Goal: Transaction & Acquisition: Purchase product/service

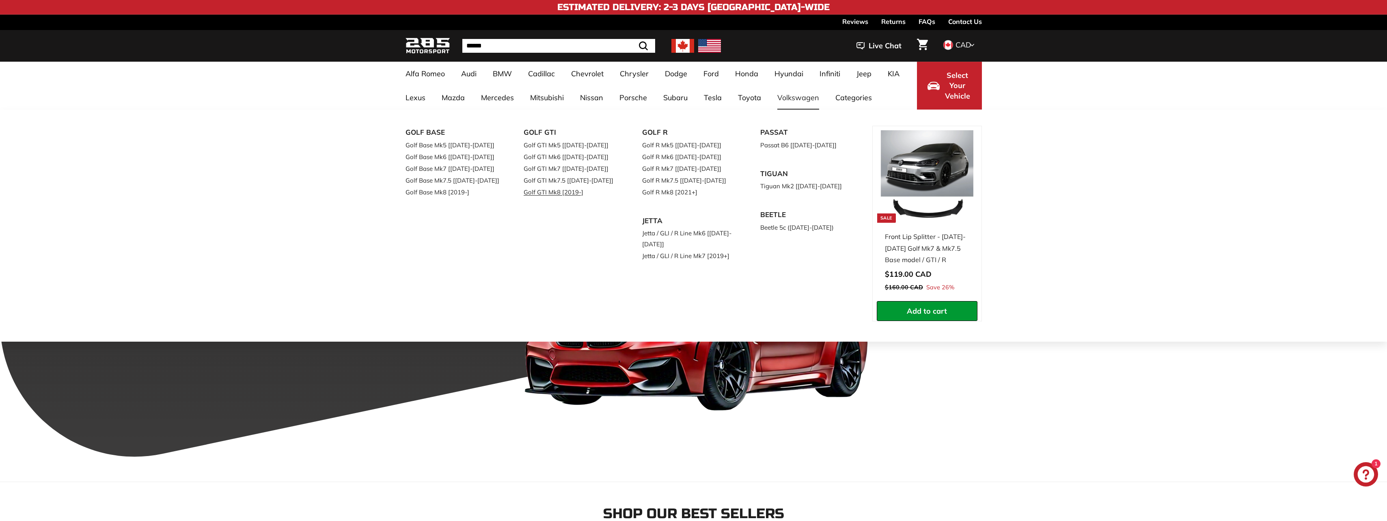
click at [553, 189] on link "Golf GTI Mk8 [2019-]" at bounding box center [572, 192] width 96 height 12
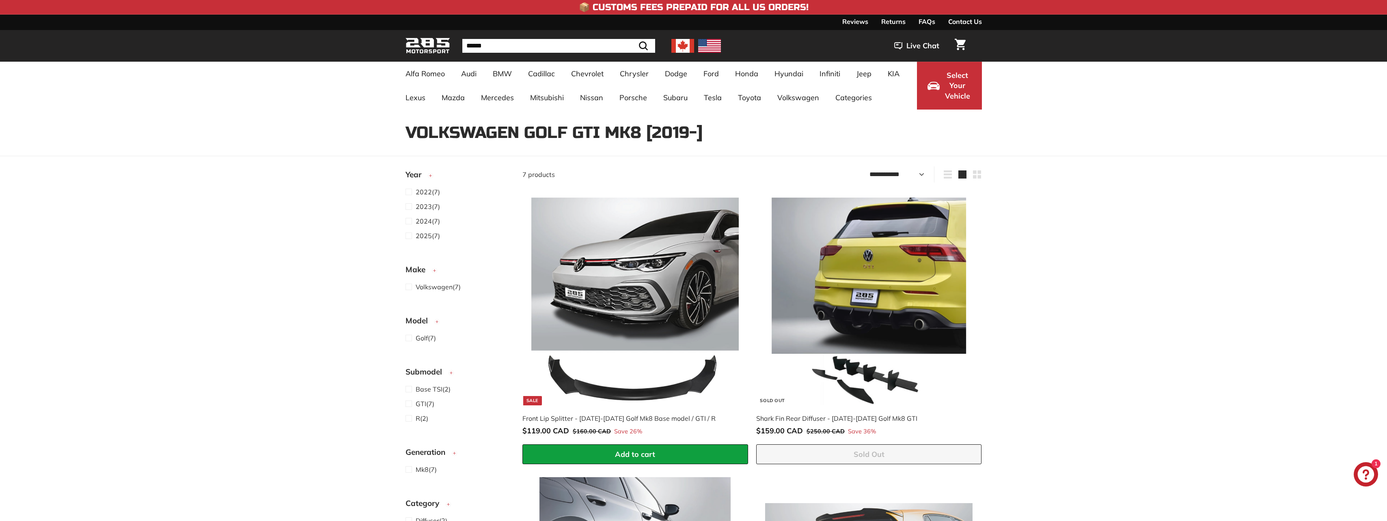
select select "**********"
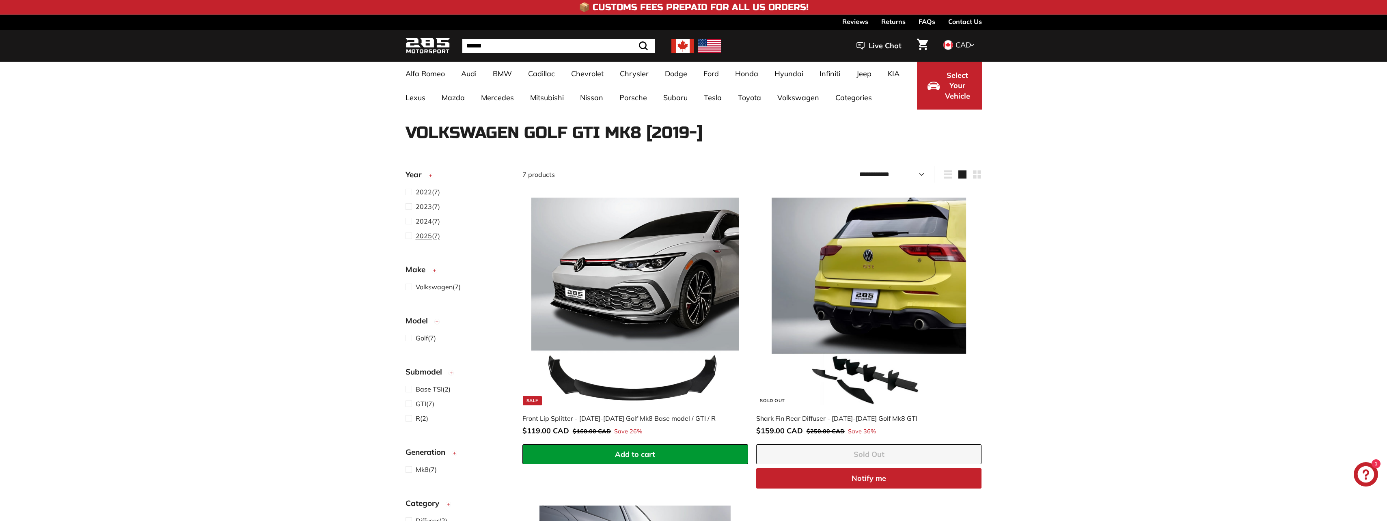
click at [428, 235] on span "2025" at bounding box center [424, 236] width 16 height 8
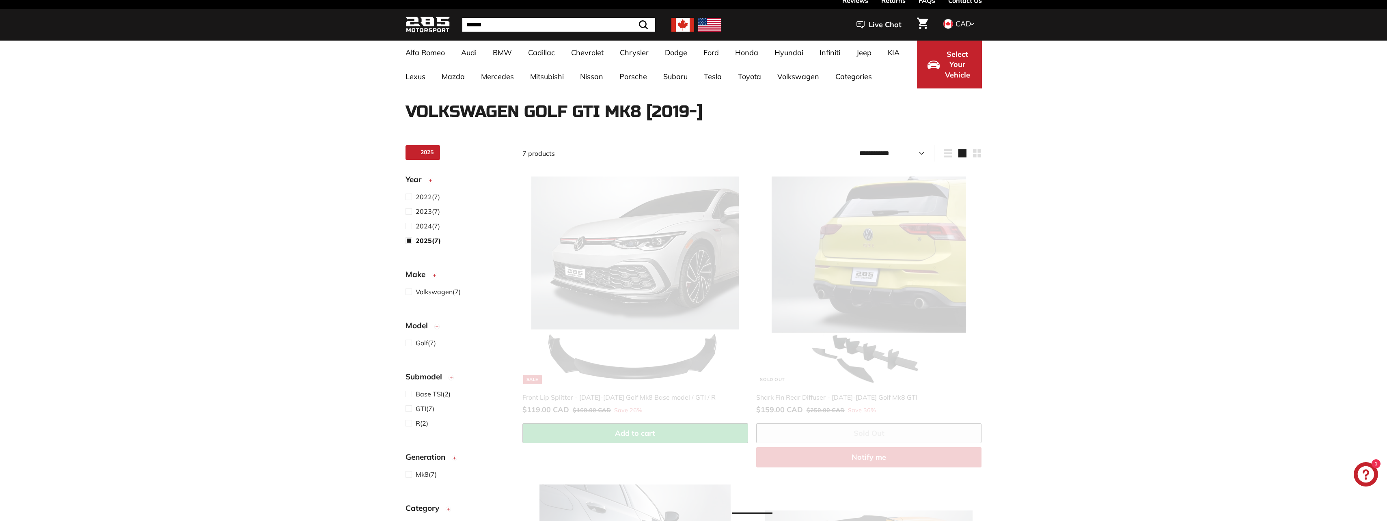
select select "**********"
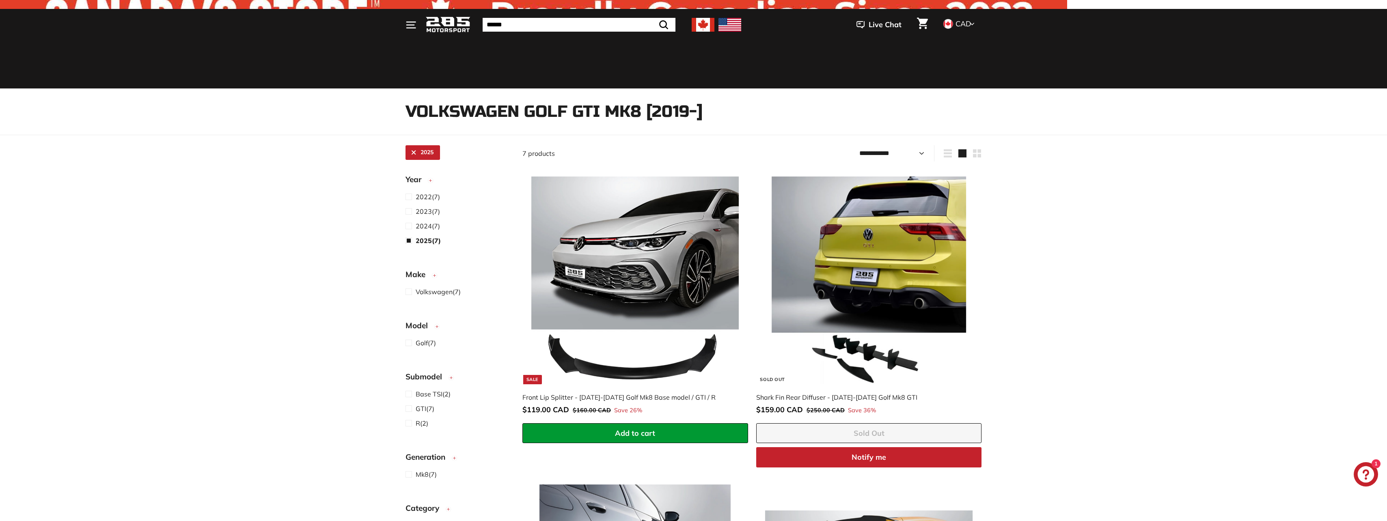
scroll to position [265, 0]
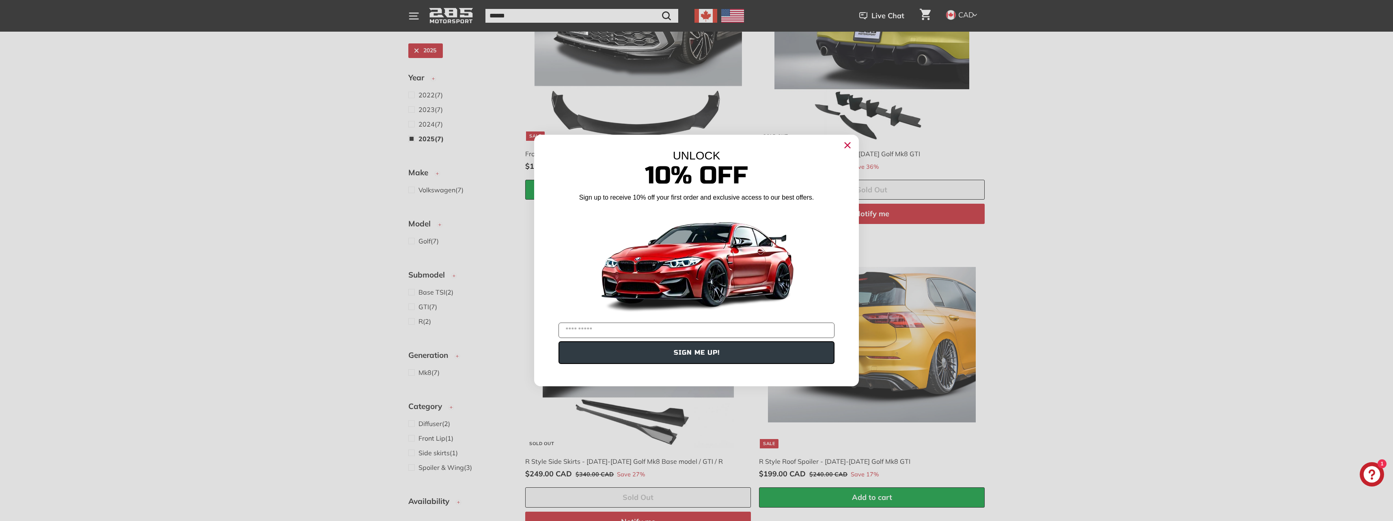
click at [926, 308] on div "Close dialog UNLOCK 10% Off Sign up to receive 10% off your first order and exc…" at bounding box center [696, 260] width 1393 height 521
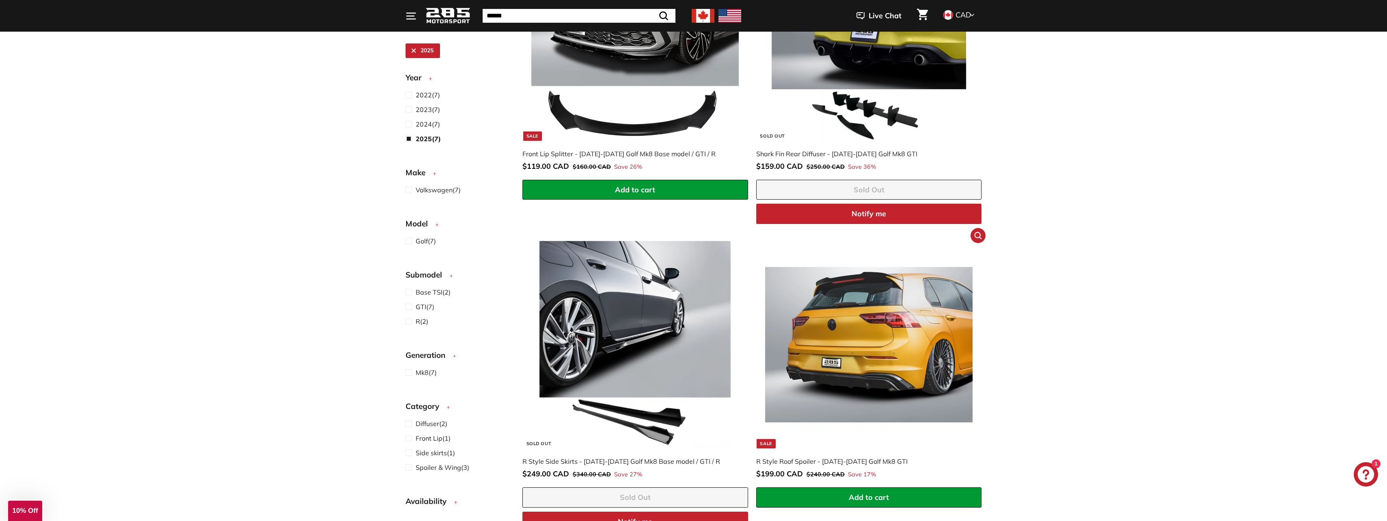
click at [903, 299] on img at bounding box center [868, 344] width 207 height 207
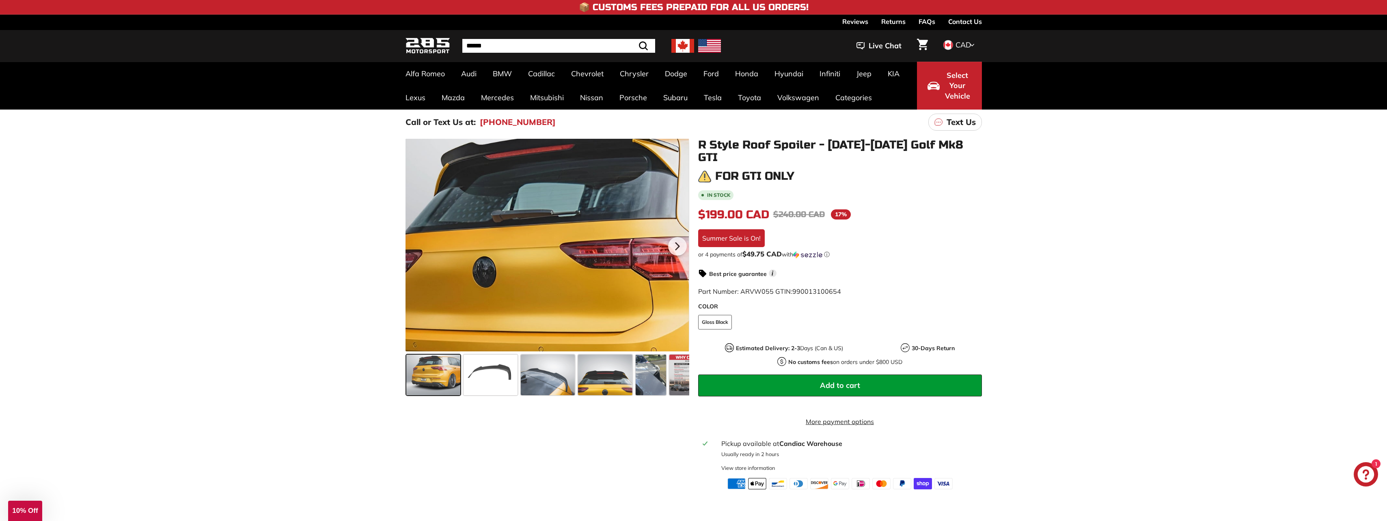
click at [509, 164] on div at bounding box center [547, 245] width 284 height 213
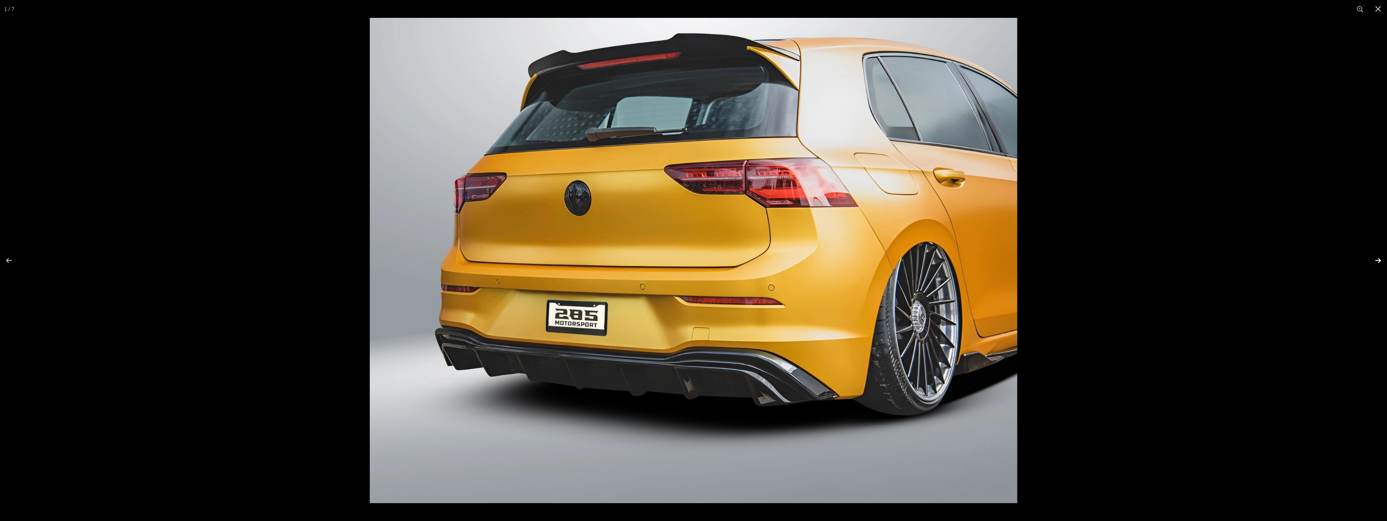
click at [1378, 261] on button at bounding box center [1372, 260] width 28 height 41
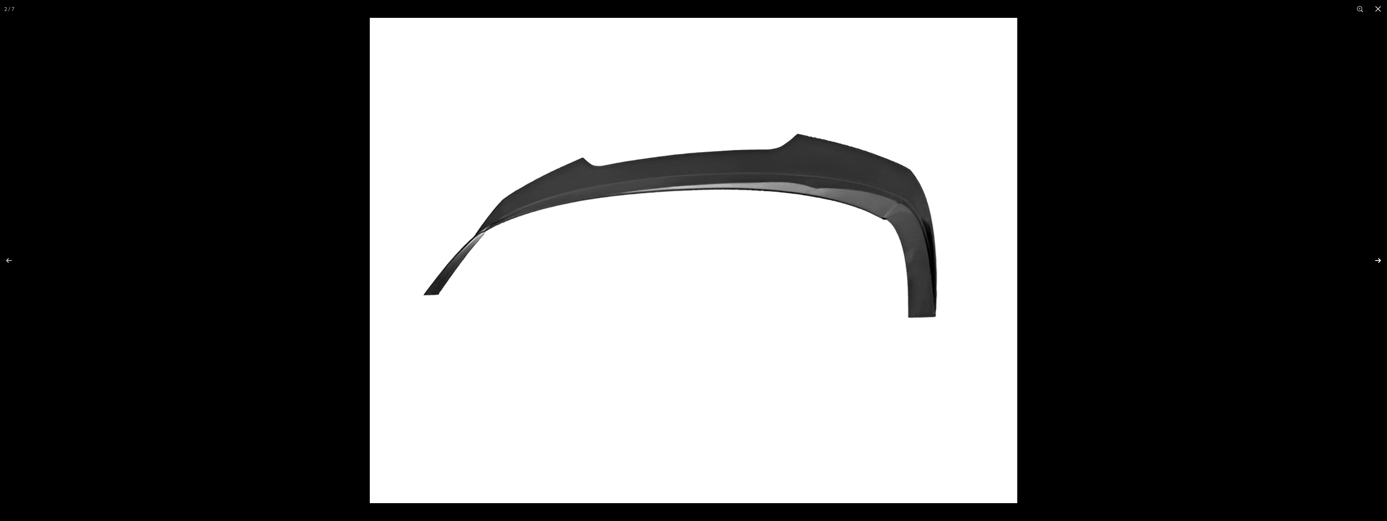
click at [1377, 263] on button at bounding box center [1372, 260] width 28 height 41
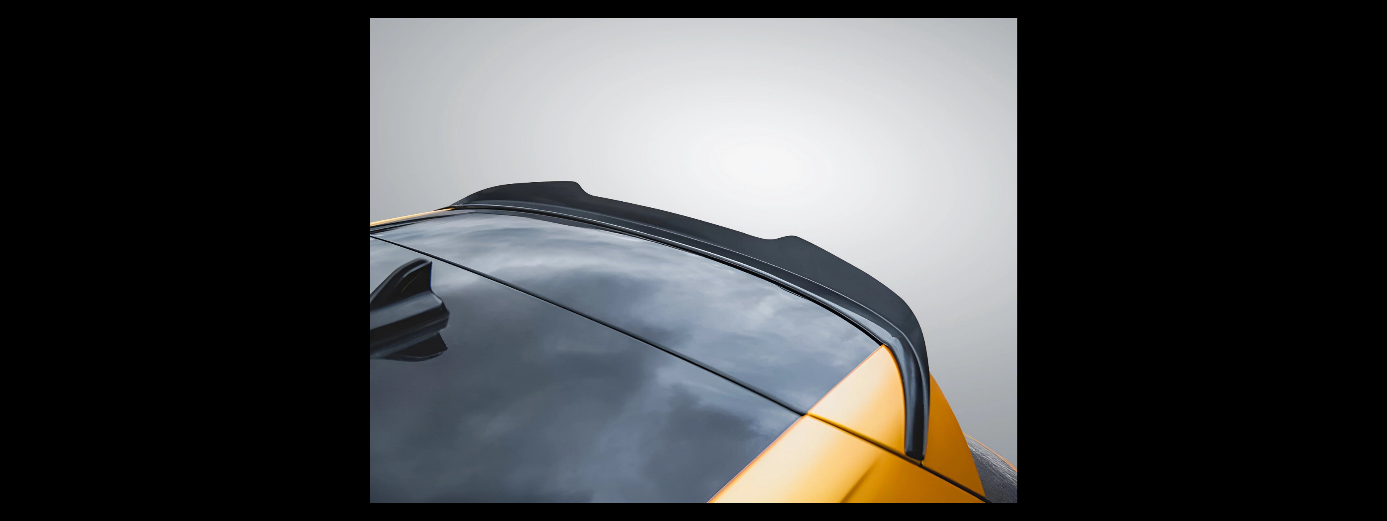
click at [1376, 263] on button at bounding box center [1372, 260] width 28 height 41
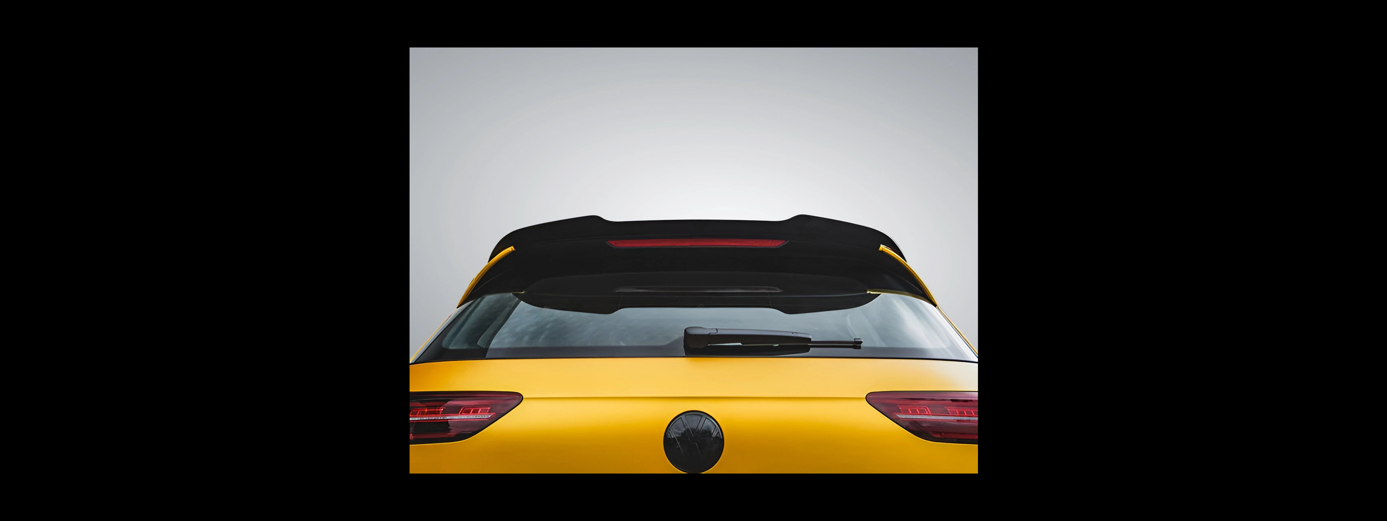
click at [1376, 263] on button at bounding box center [1372, 260] width 28 height 41
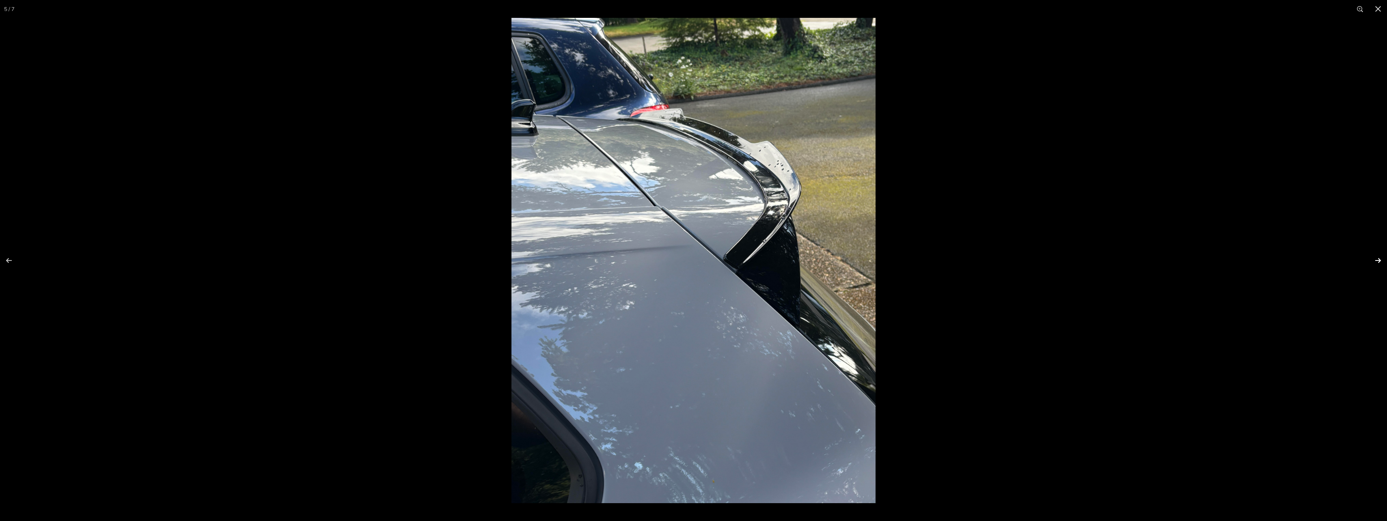
click at [1378, 261] on button at bounding box center [1372, 260] width 28 height 41
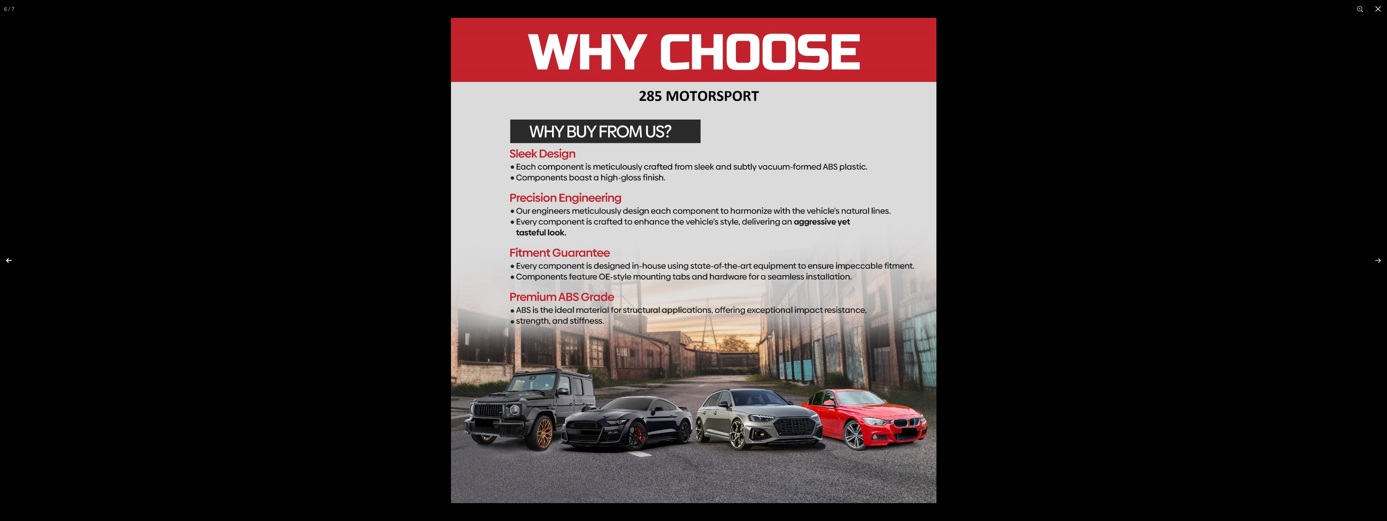
click at [11, 263] on button at bounding box center [14, 260] width 28 height 41
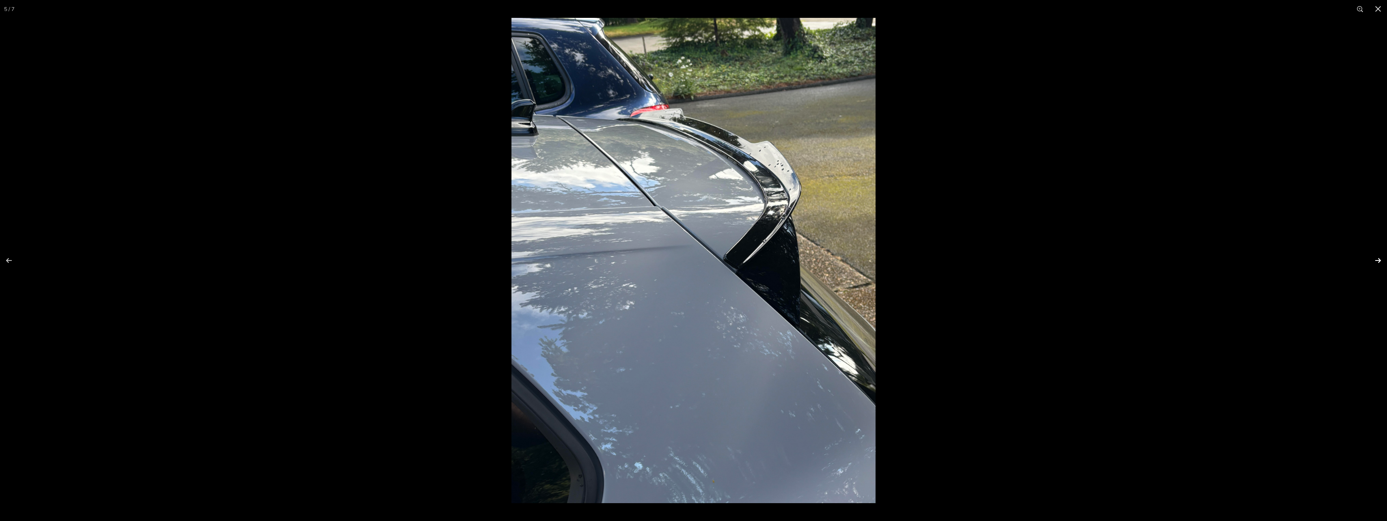
click at [1378, 261] on button at bounding box center [1372, 260] width 28 height 41
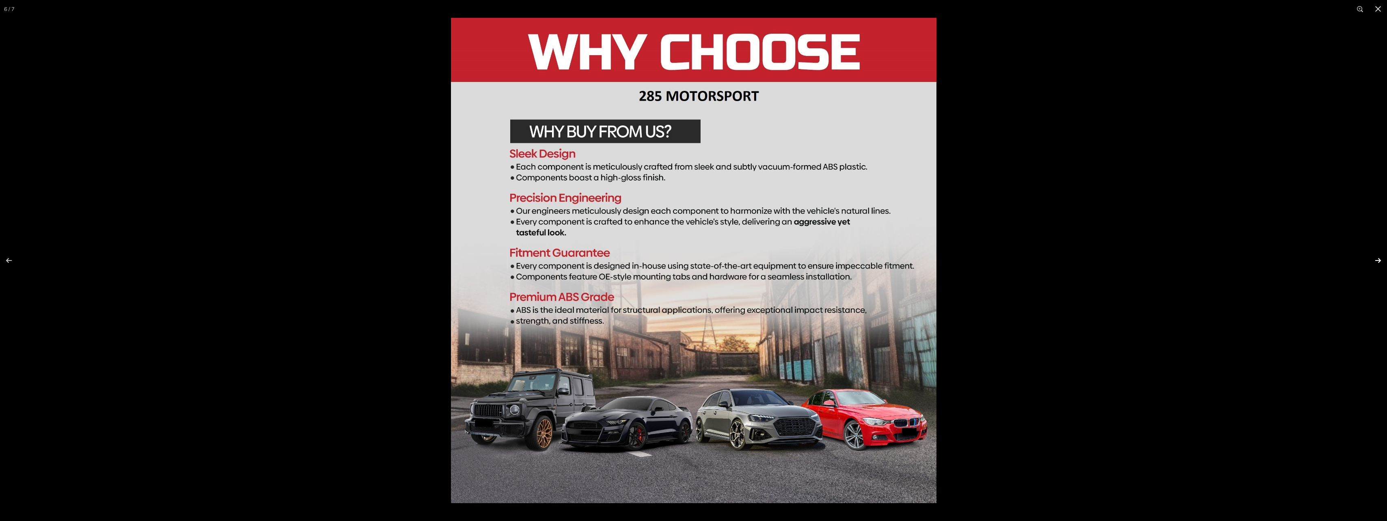
click at [1378, 261] on button at bounding box center [1372, 260] width 28 height 41
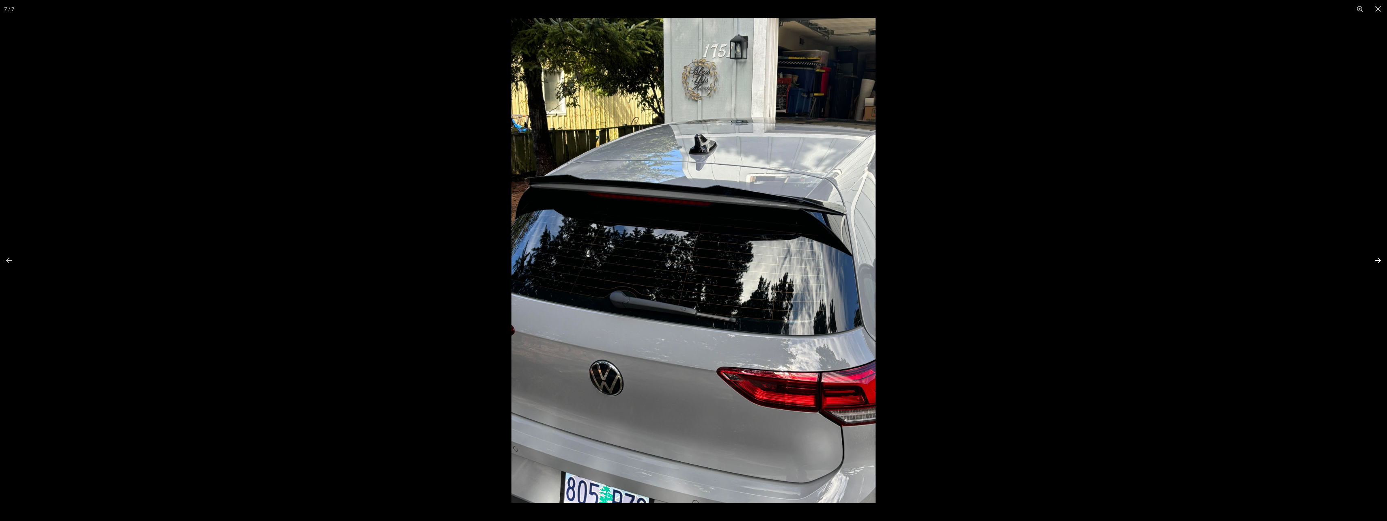
click at [1377, 261] on button at bounding box center [1372, 260] width 28 height 41
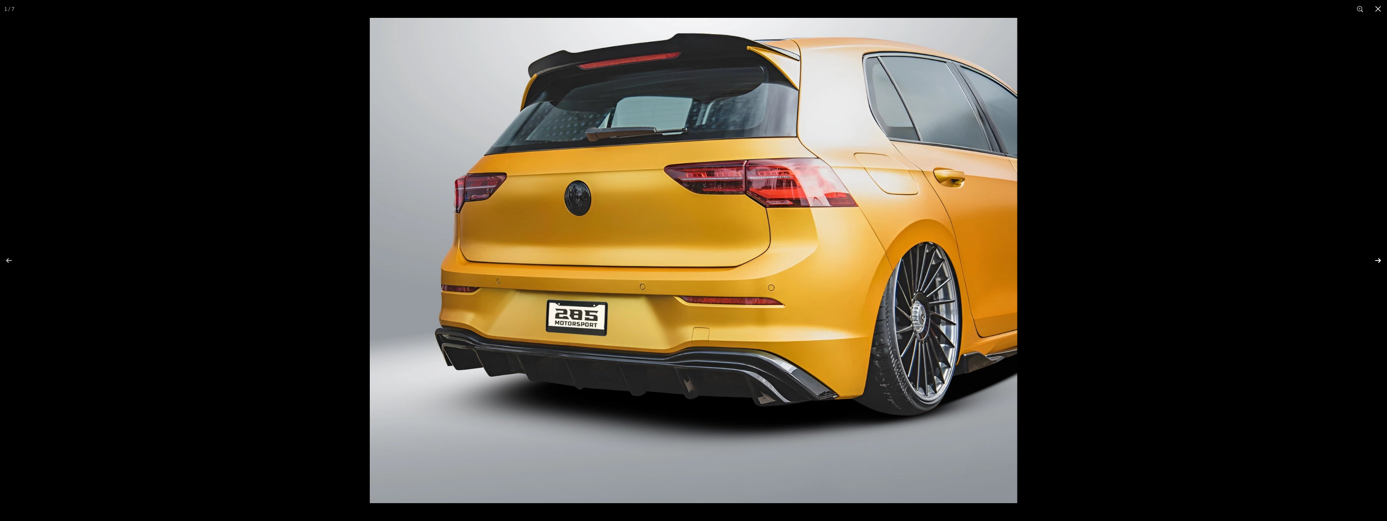
scroll to position [0, 0]
click at [1378, 11] on button at bounding box center [1378, 9] width 18 height 18
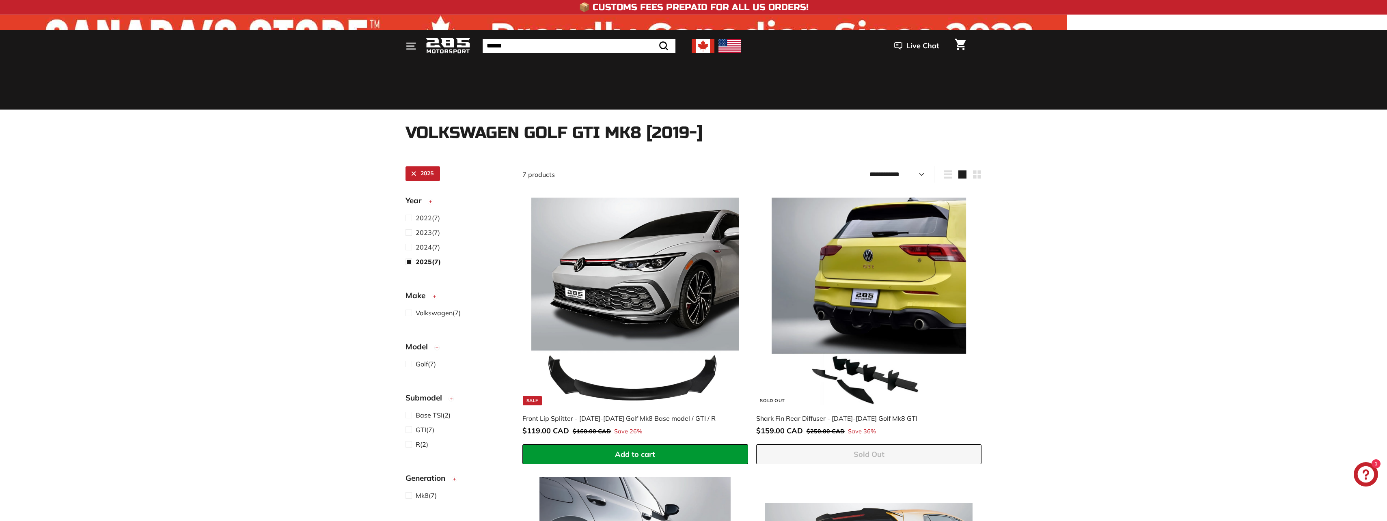
select select "**********"
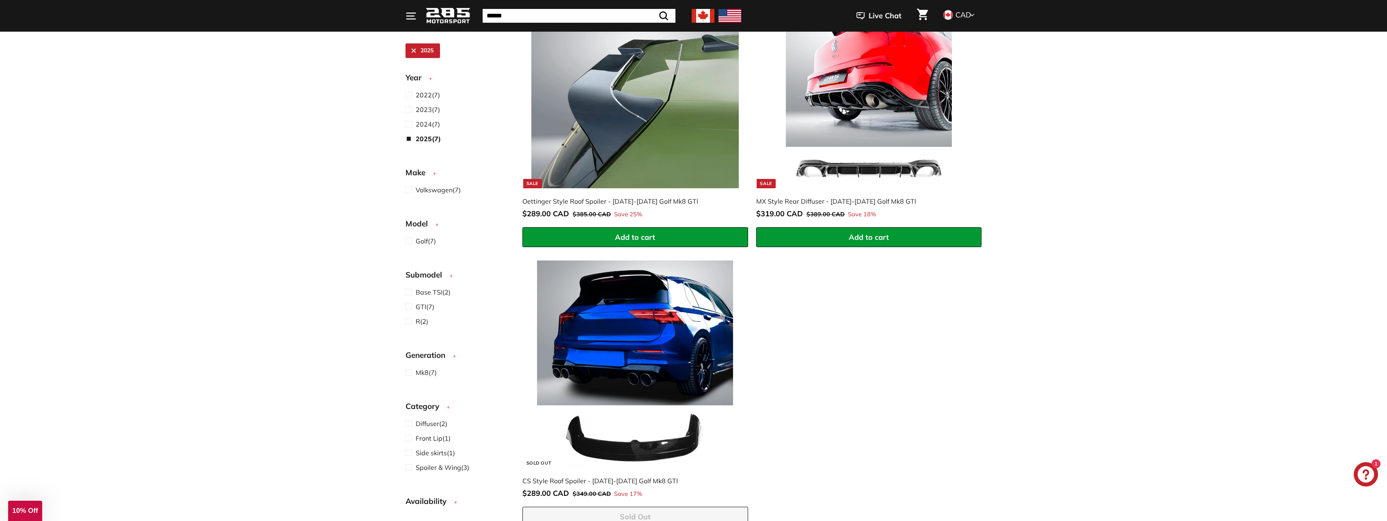
scroll to position [804, 0]
click at [652, 302] on img at bounding box center [634, 364] width 207 height 207
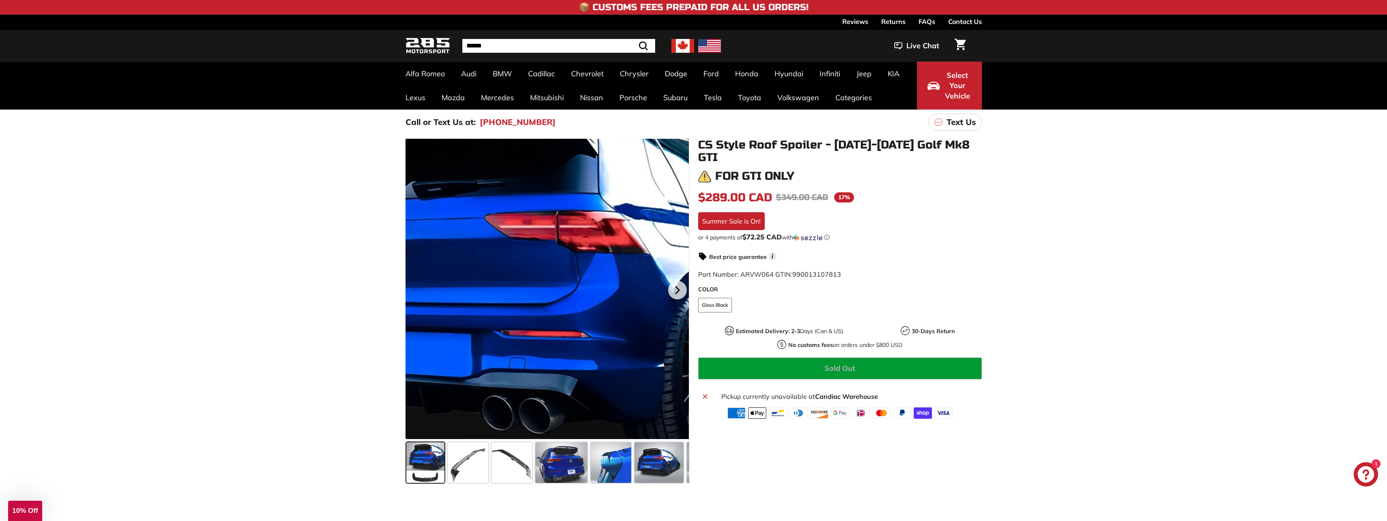
click at [591, 207] on div at bounding box center [547, 289] width 284 height 300
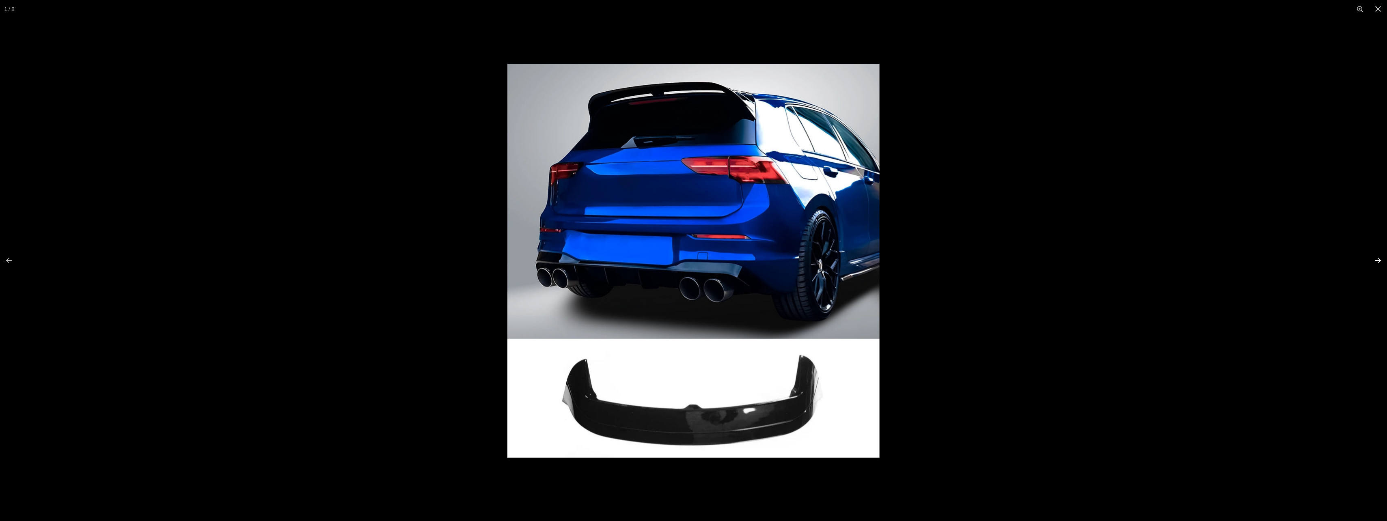
click at [1380, 260] on button at bounding box center [1372, 260] width 28 height 41
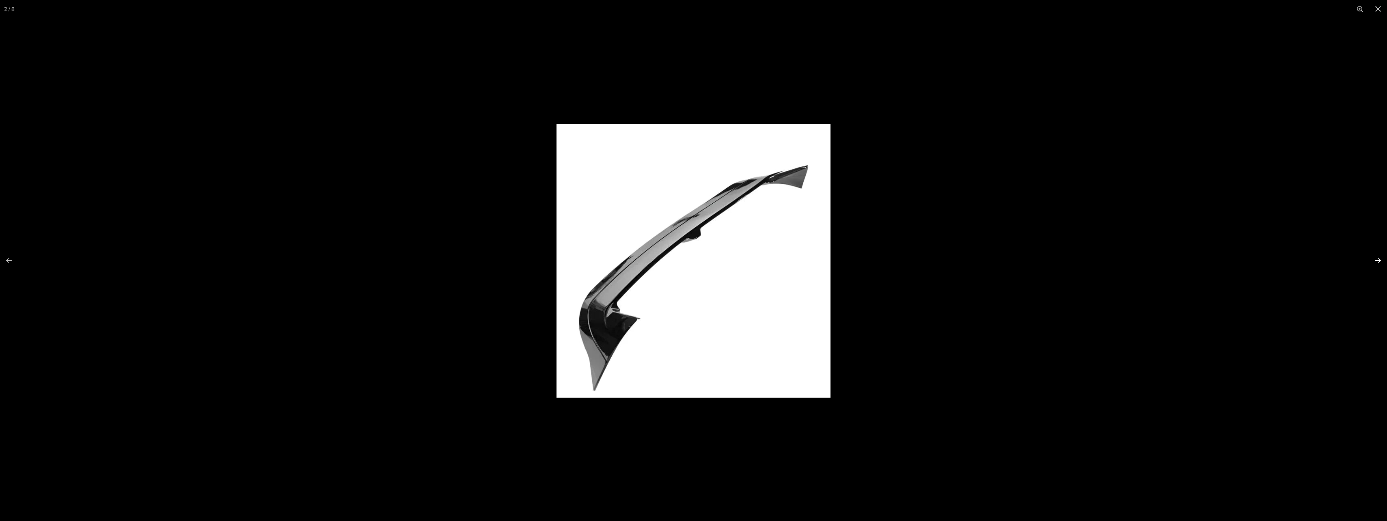
click at [1380, 260] on button at bounding box center [1372, 260] width 28 height 41
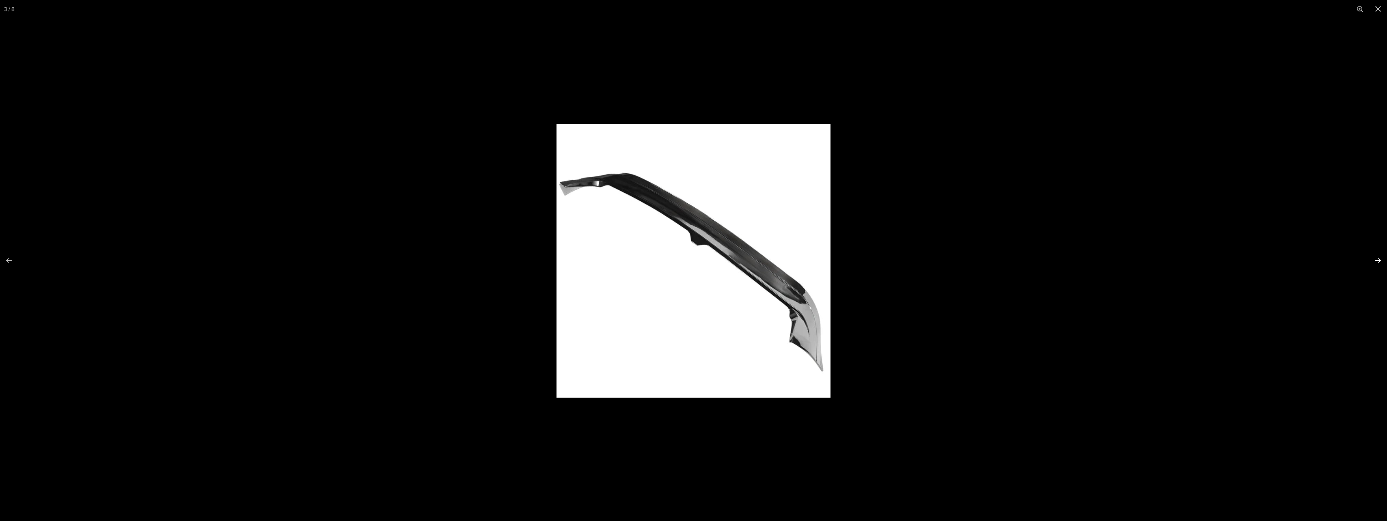
click at [1380, 260] on button at bounding box center [1372, 260] width 28 height 41
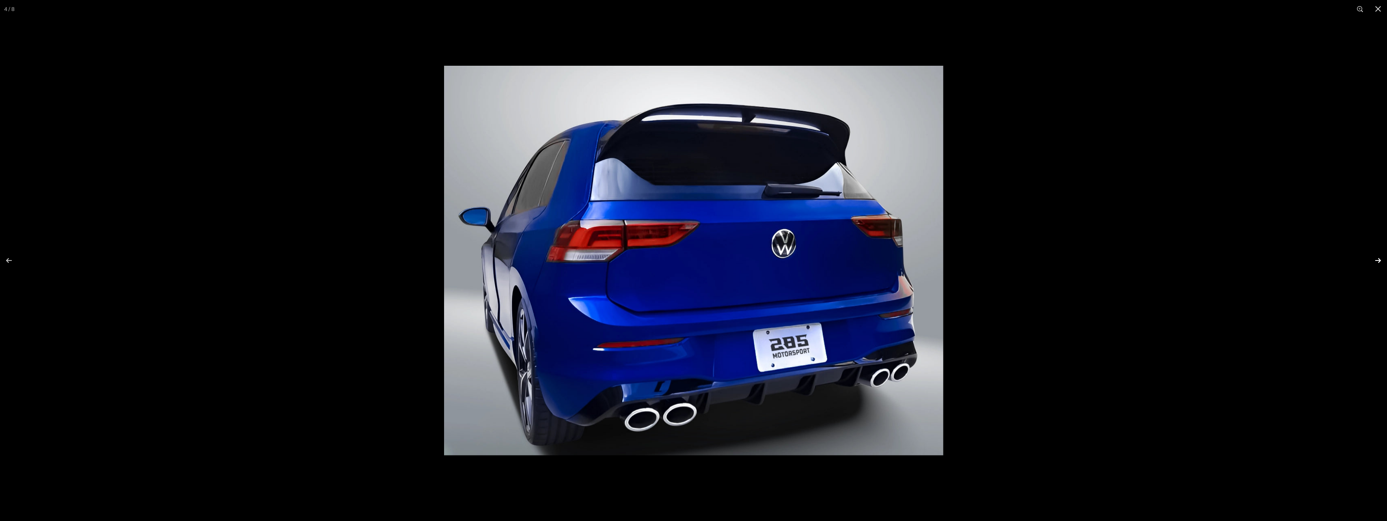
click at [1380, 260] on button at bounding box center [1372, 260] width 28 height 41
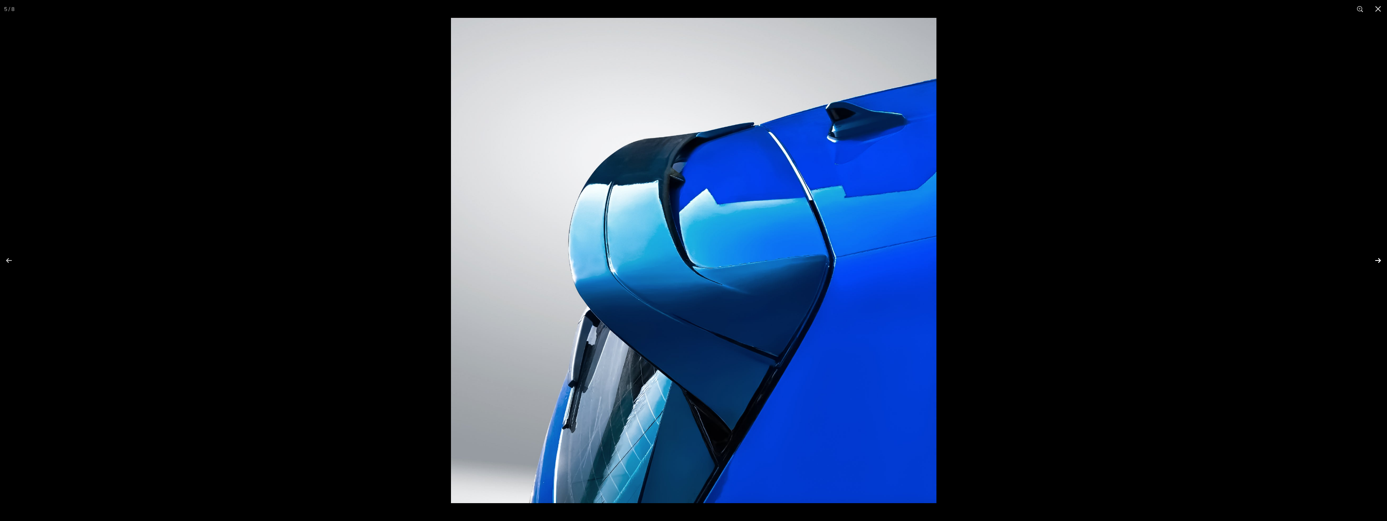
click at [1378, 260] on button at bounding box center [1372, 260] width 28 height 41
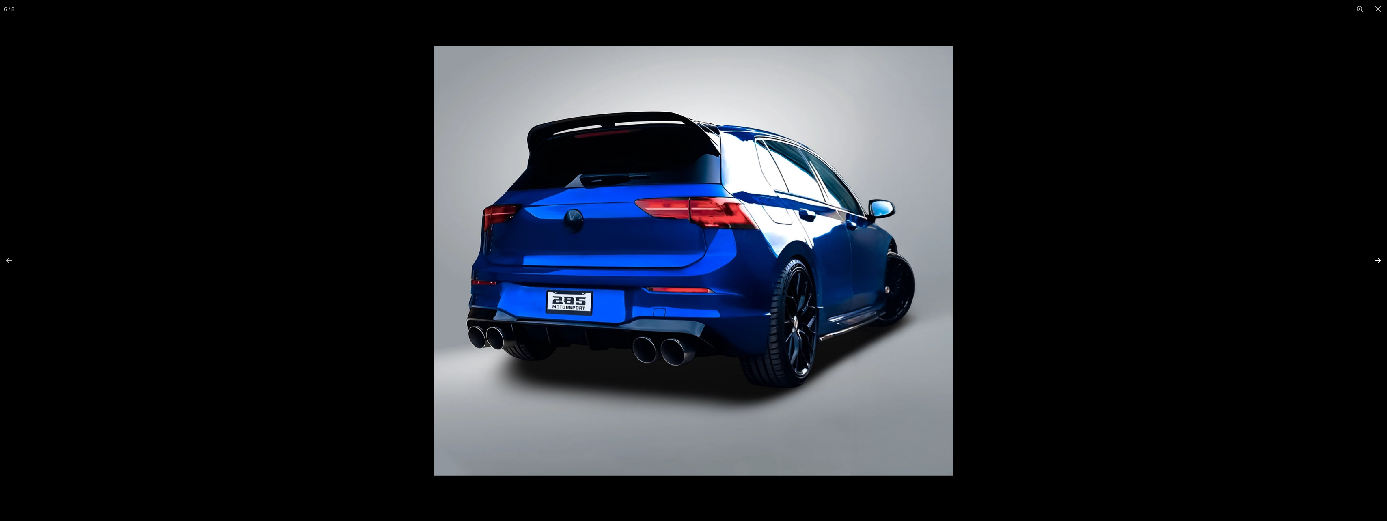
click at [1378, 260] on button at bounding box center [1372, 260] width 28 height 41
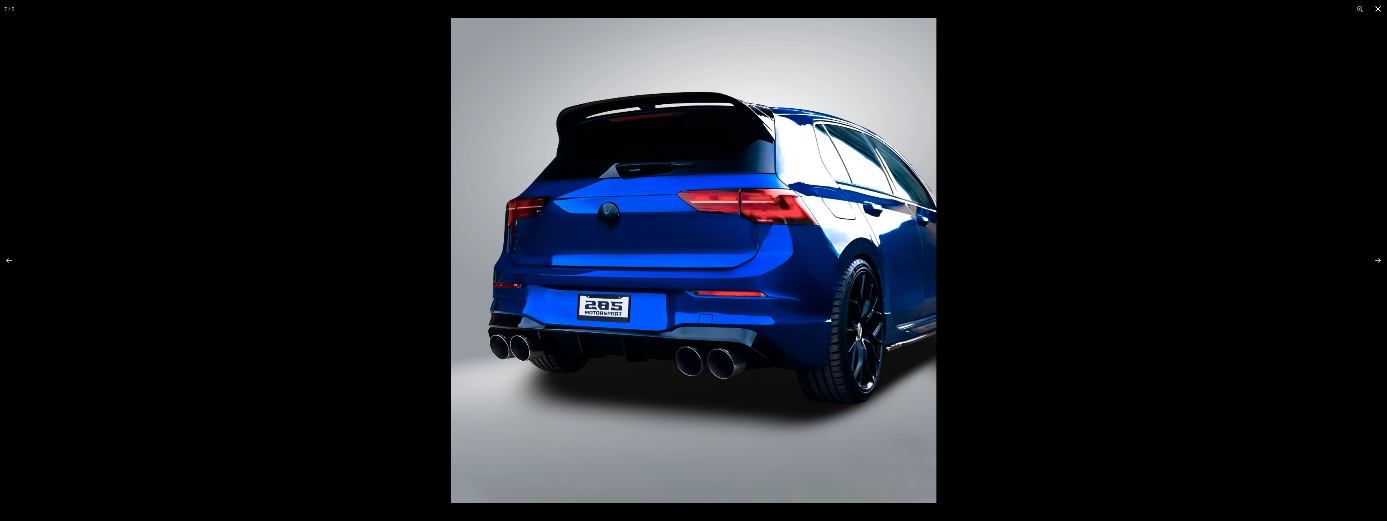
click at [1378, 10] on button at bounding box center [1378, 9] width 18 height 18
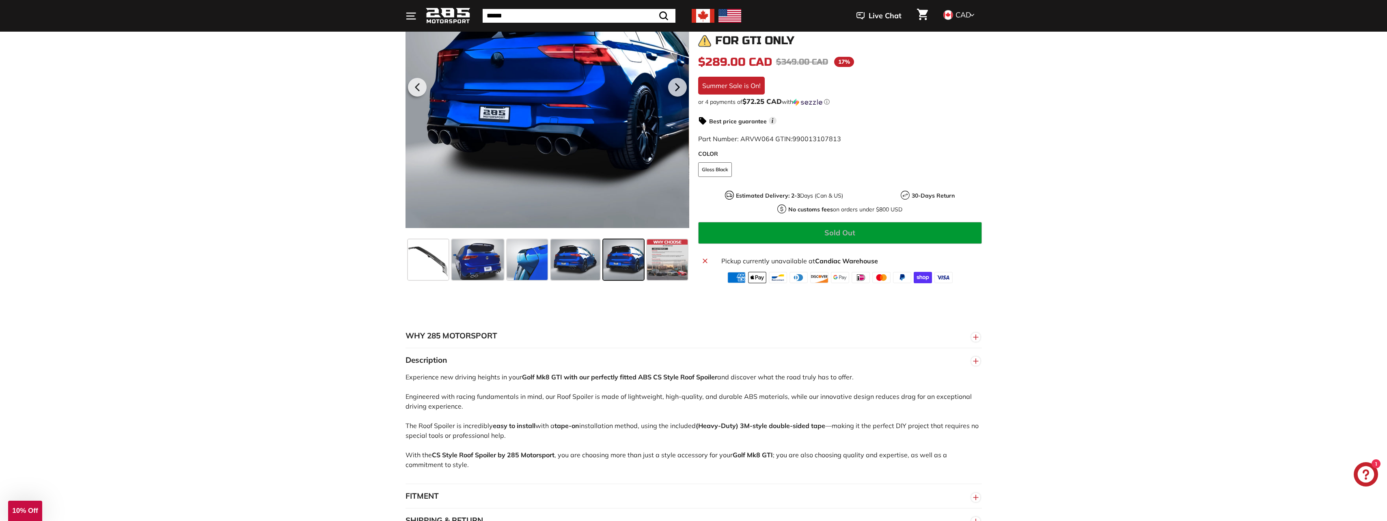
scroll to position [244, 0]
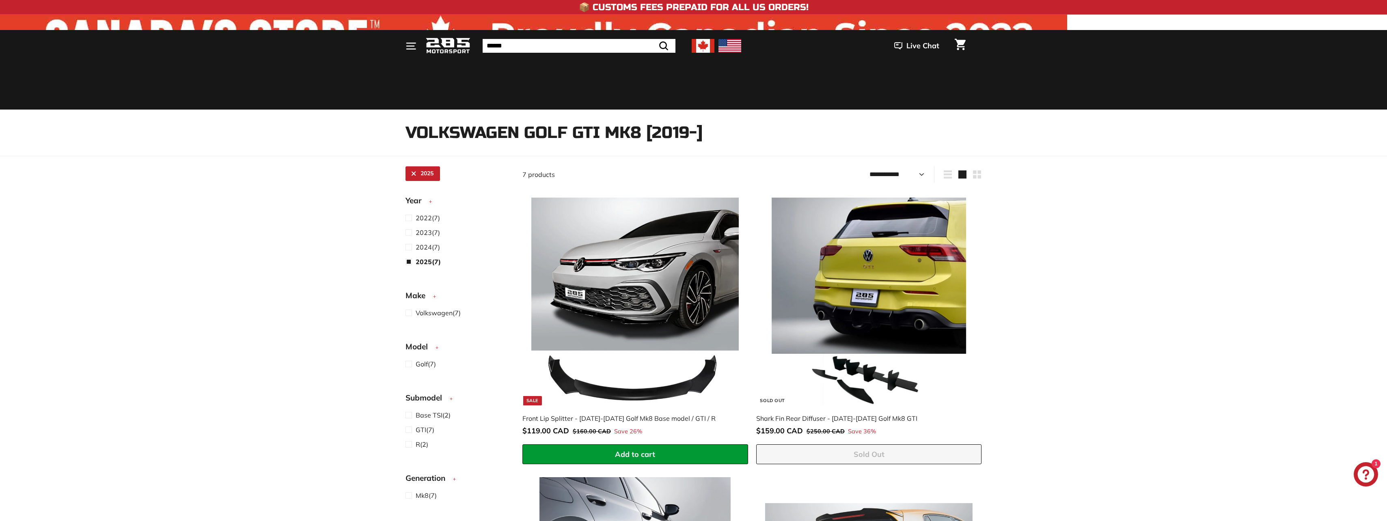
select select "**********"
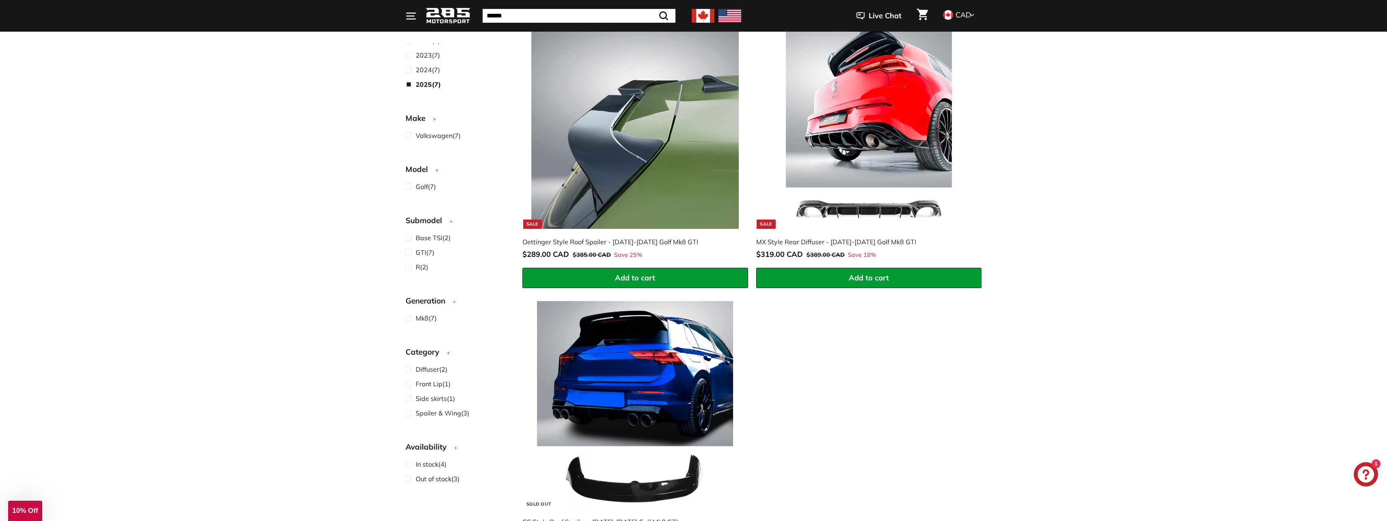
scroll to position [642, 0]
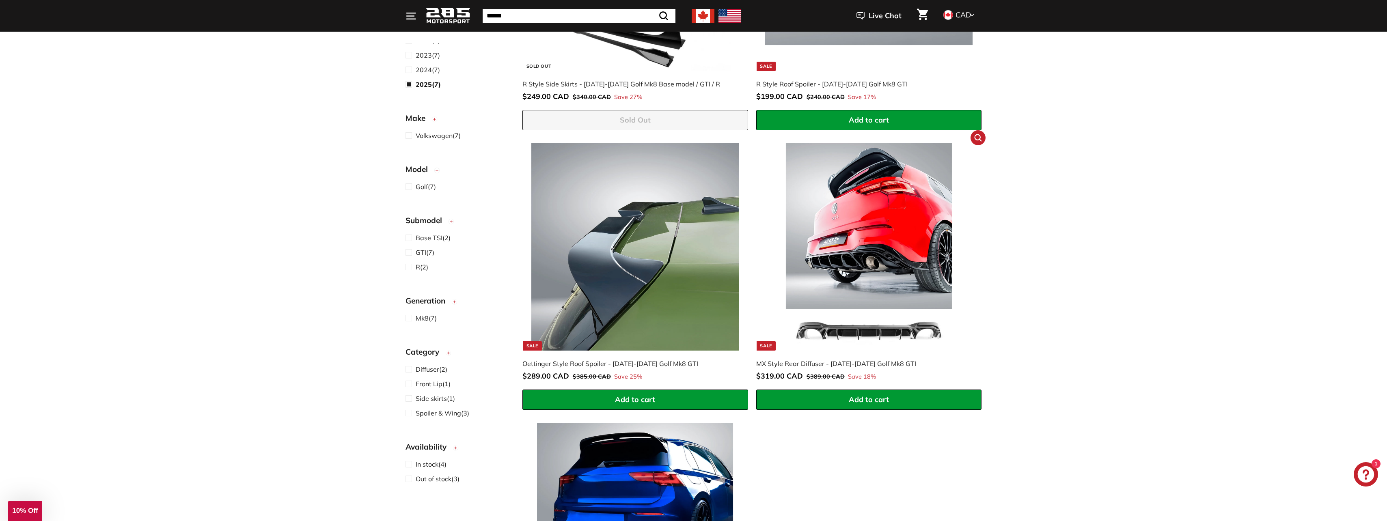
click at [878, 198] on img at bounding box center [868, 246] width 207 height 207
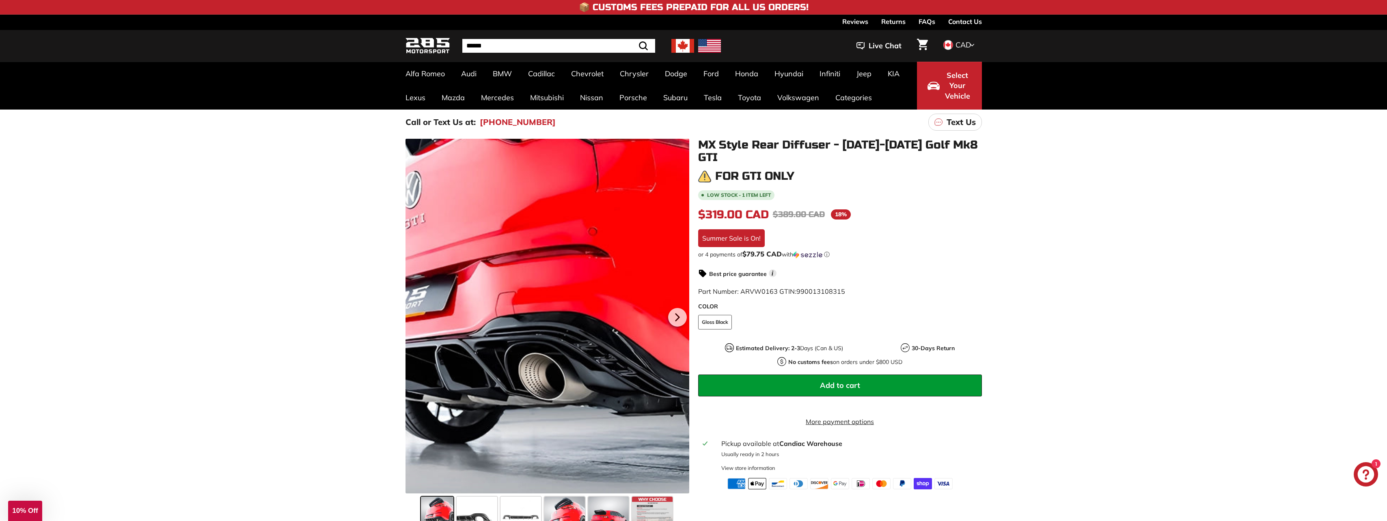
click at [565, 311] on div at bounding box center [547, 316] width 284 height 355
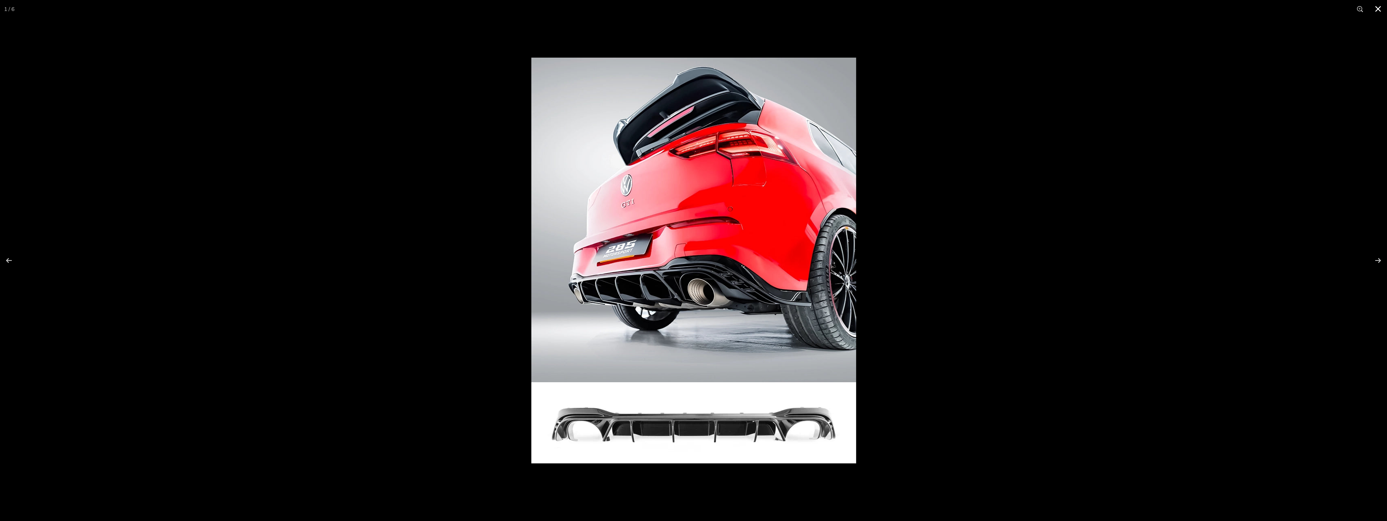
click at [1377, 7] on button at bounding box center [1378, 9] width 18 height 18
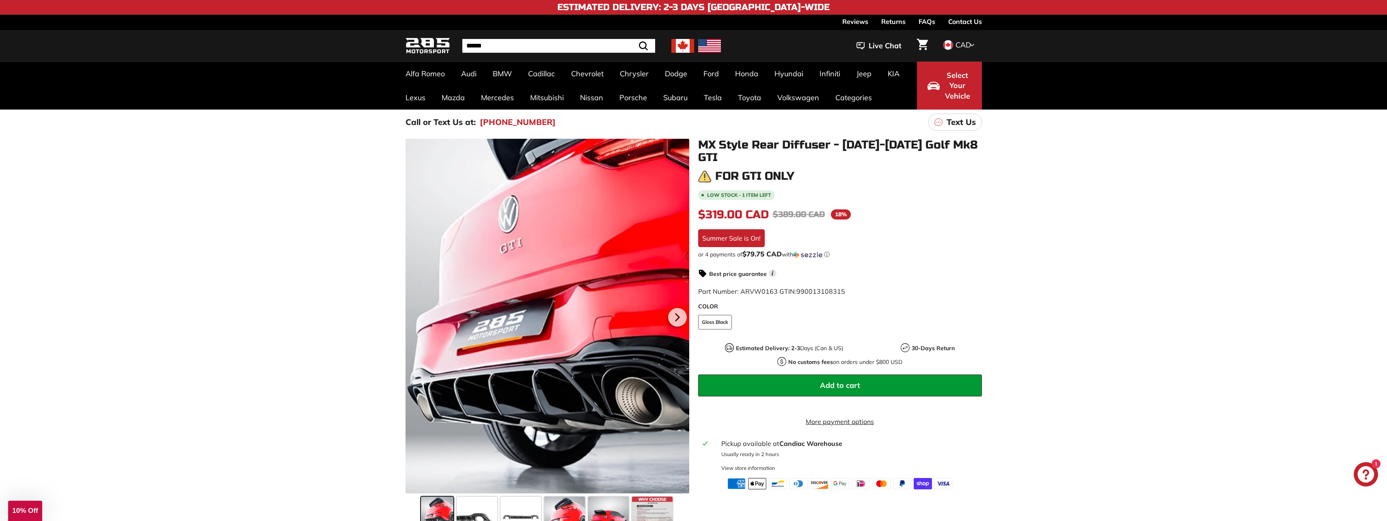
click at [468, 287] on div at bounding box center [547, 316] width 284 height 355
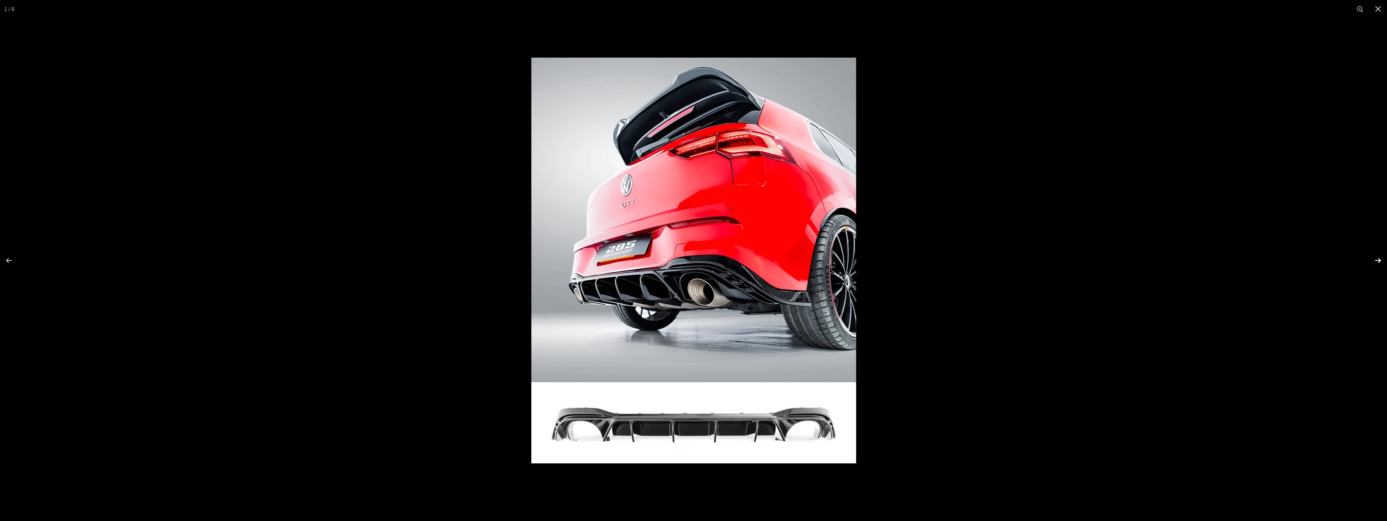
click at [1379, 261] on button at bounding box center [1372, 260] width 28 height 41
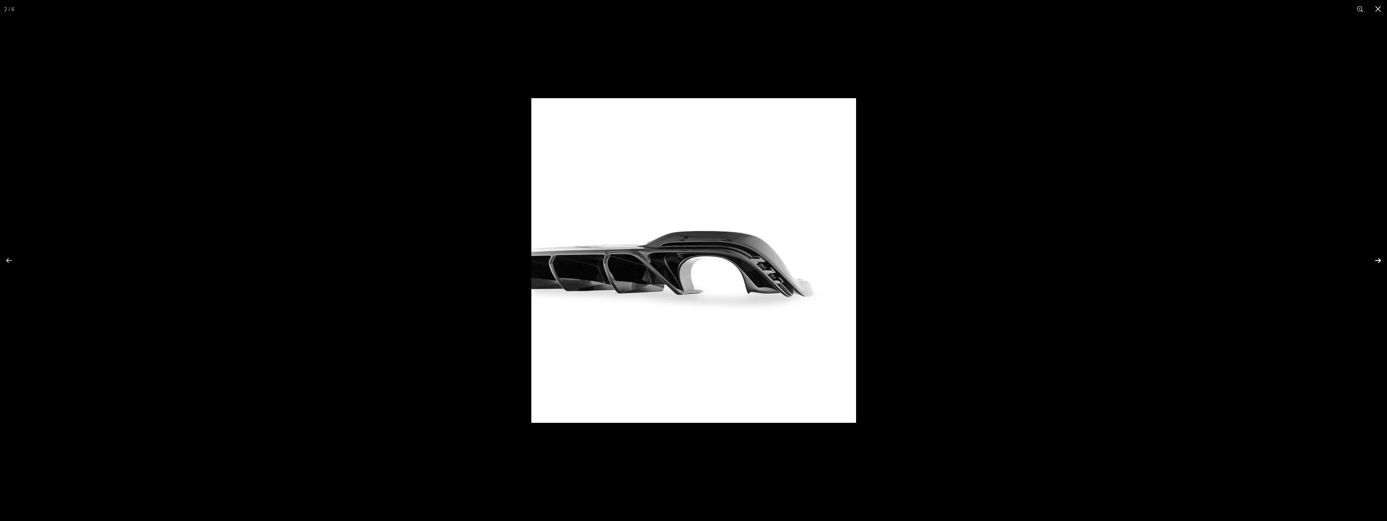
click at [1379, 261] on button at bounding box center [1372, 260] width 28 height 41
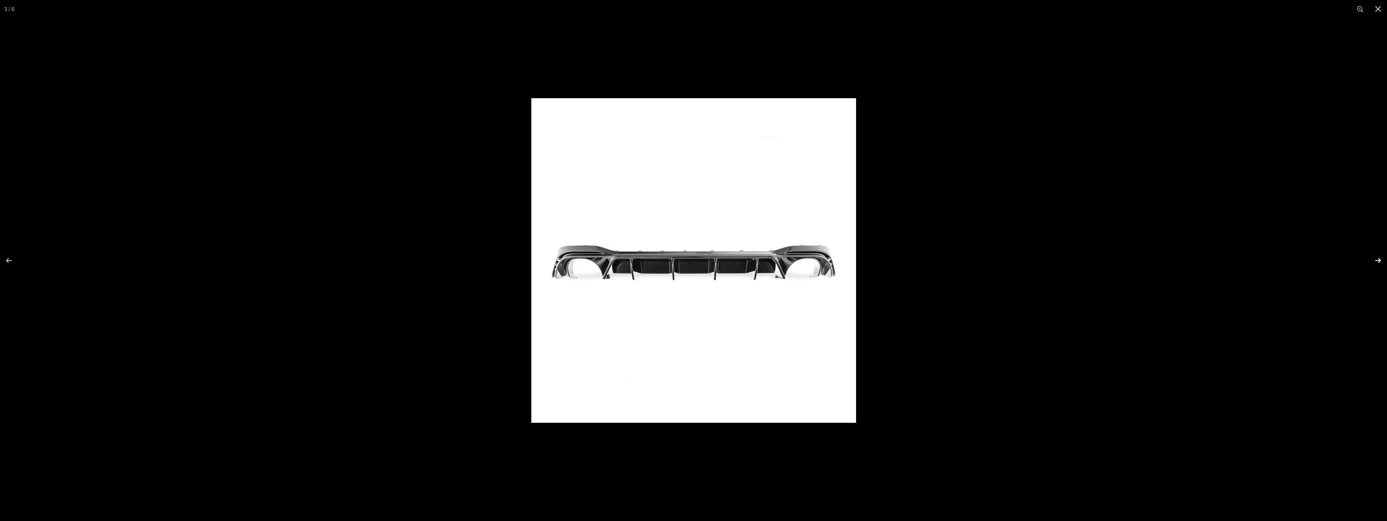
click at [1379, 261] on button at bounding box center [1372, 260] width 28 height 41
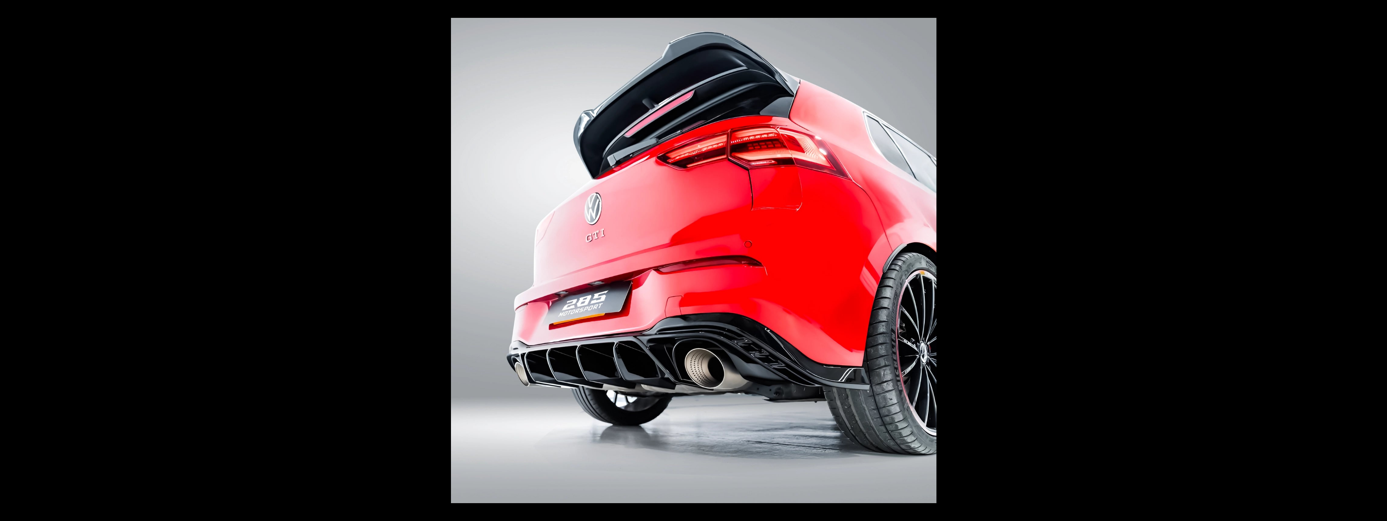
click at [1379, 261] on button at bounding box center [1372, 260] width 28 height 41
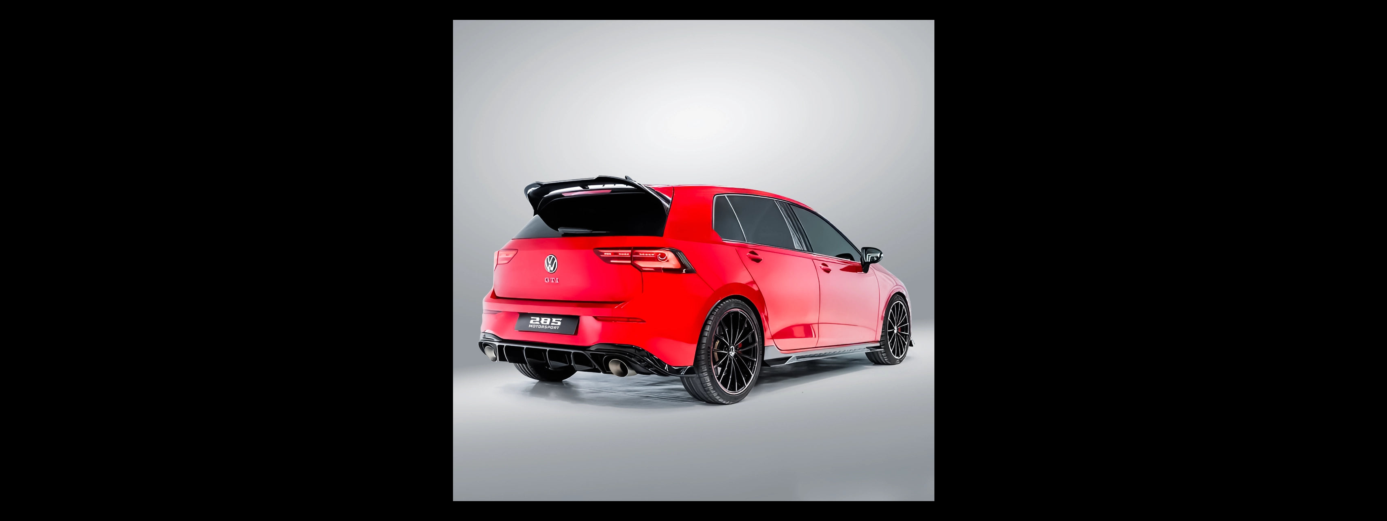
click at [1379, 261] on button at bounding box center [1372, 260] width 28 height 41
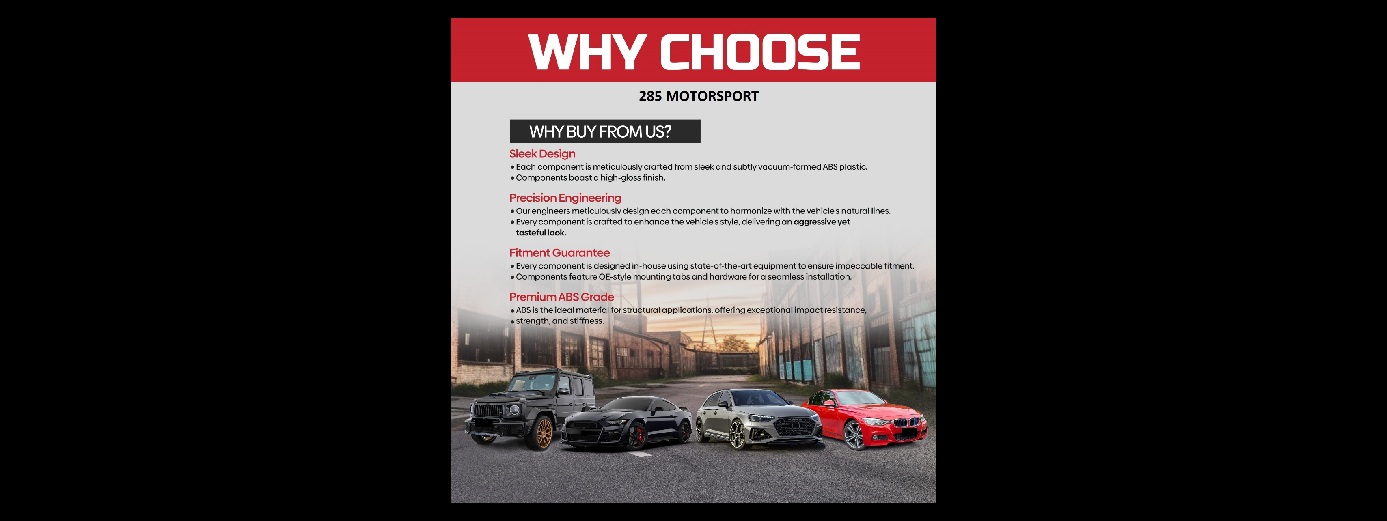
click at [1379, 261] on button at bounding box center [1372, 260] width 28 height 41
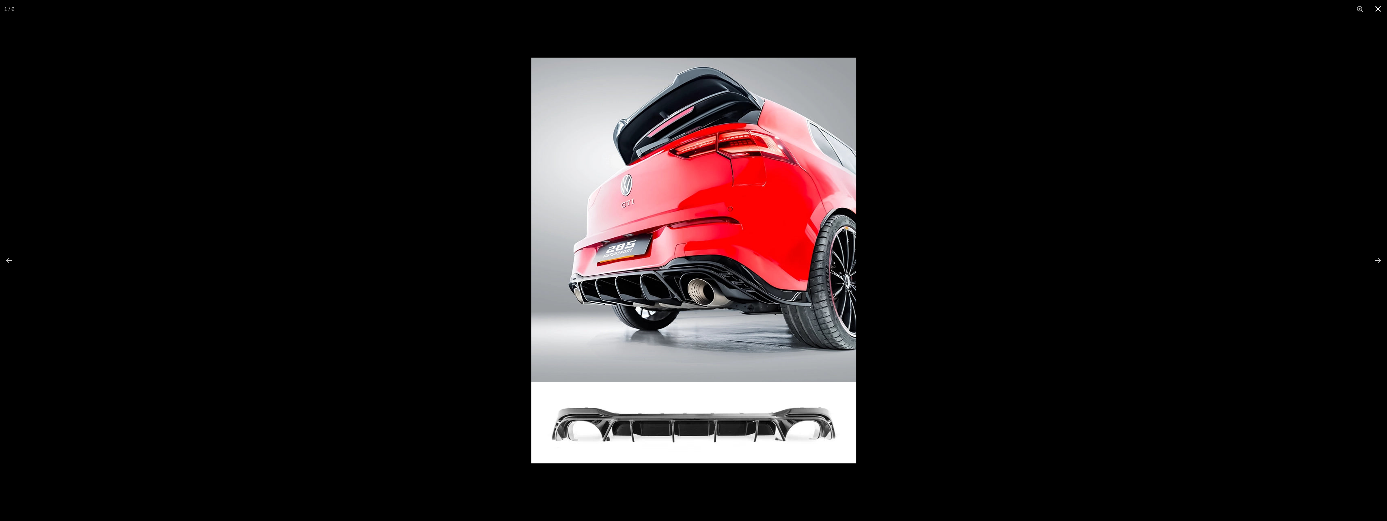
click at [1379, 12] on button at bounding box center [1378, 9] width 18 height 18
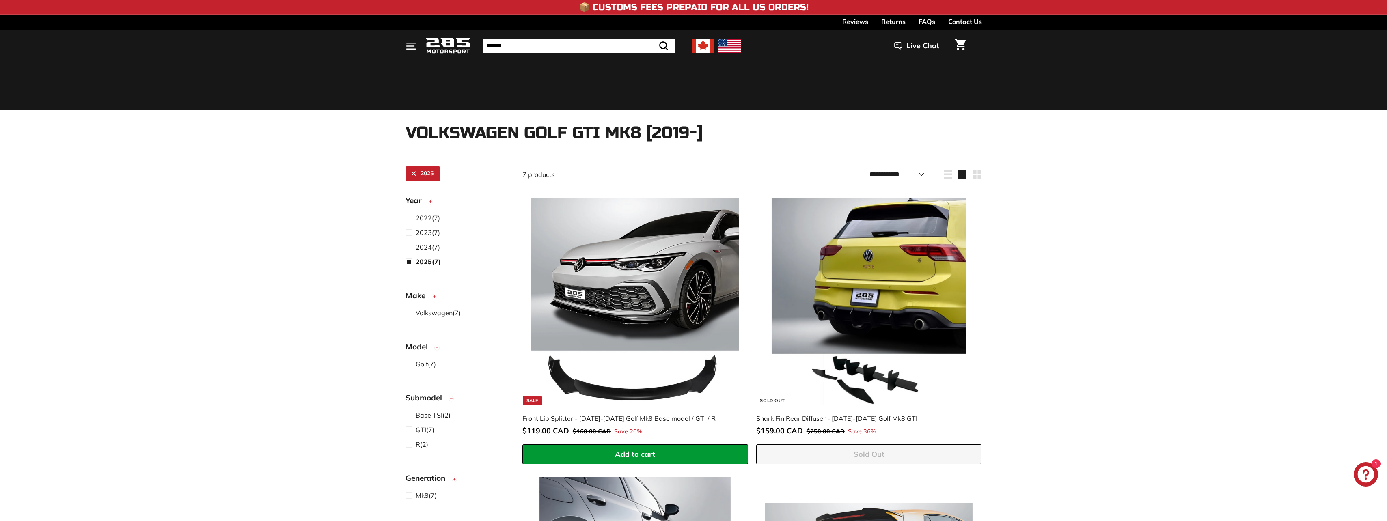
select select "**********"
